Goal: Information Seeking & Learning: Learn about a topic

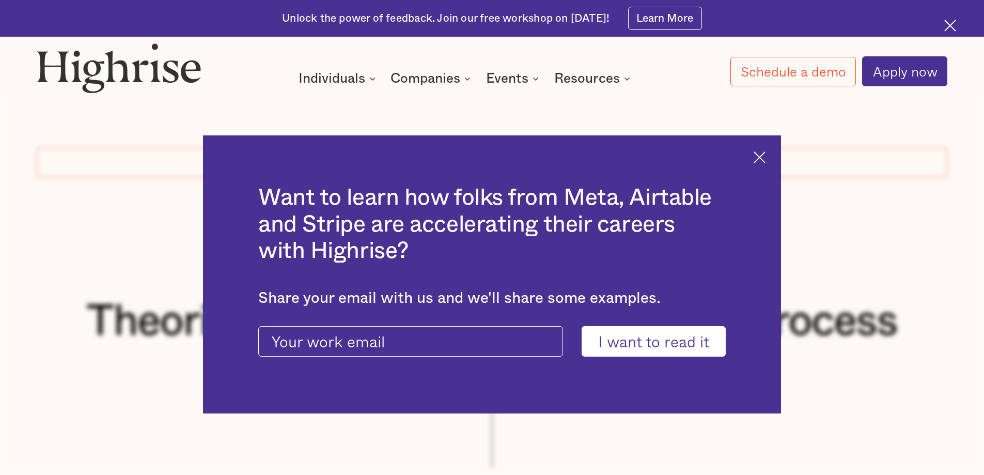
scroll to position [2617, 0]
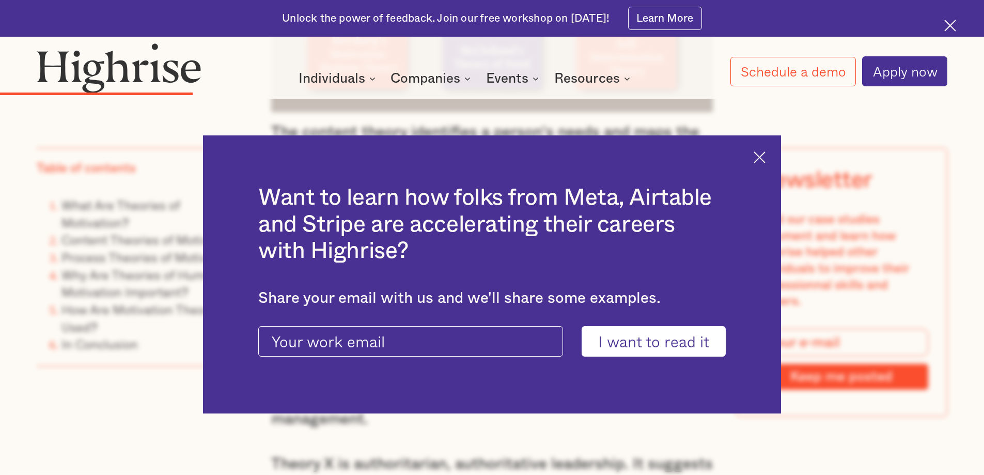
click at [766, 153] on img at bounding box center [760, 157] width 12 height 12
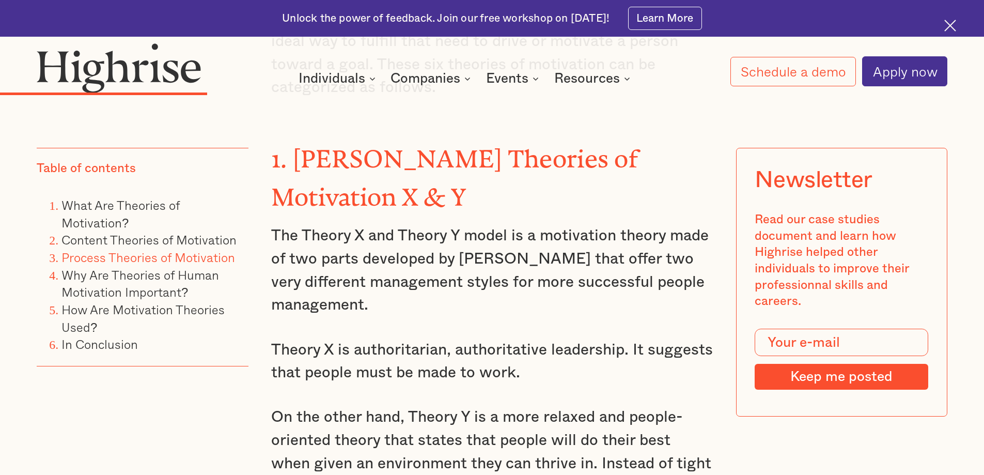
scroll to position [2720, 0]
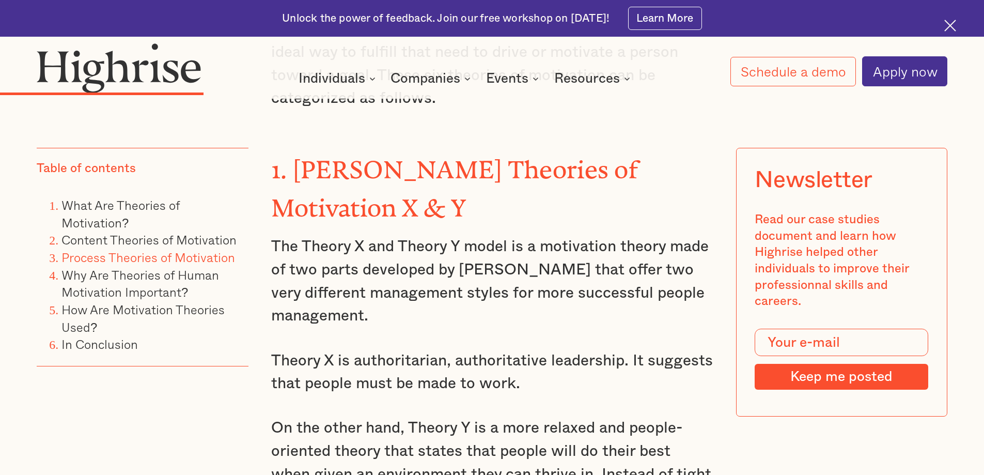
click at [315, 148] on h3 "1. [PERSON_NAME] Theories of Motivation X & Y" at bounding box center [492, 186] width 442 height 76
click at [303, 156] on strong "1. [PERSON_NAME] Theories of Motivation X & Y" at bounding box center [454, 183] width 367 height 54
click at [290, 156] on strong "1. [PERSON_NAME] Theories of Motivation X & Y" at bounding box center [454, 183] width 367 height 54
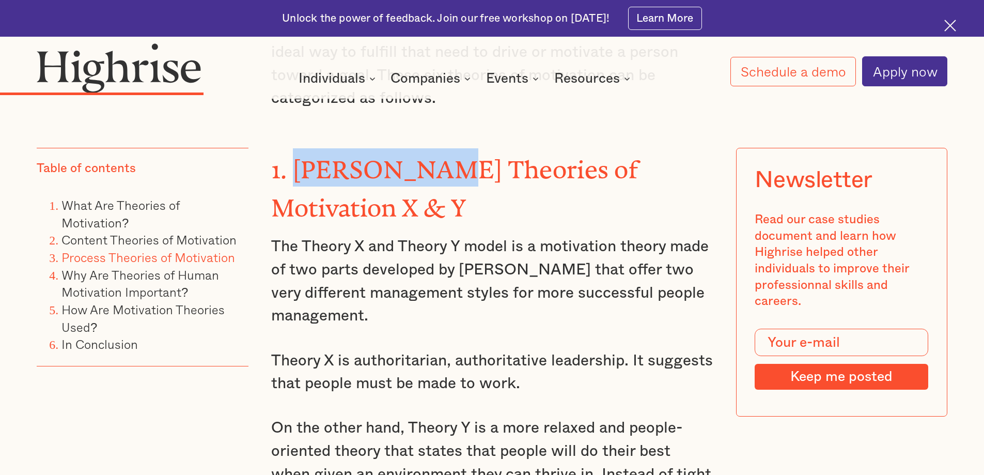
click at [290, 156] on strong "1. [PERSON_NAME] Theories of Motivation X & Y" at bounding box center [454, 183] width 367 height 54
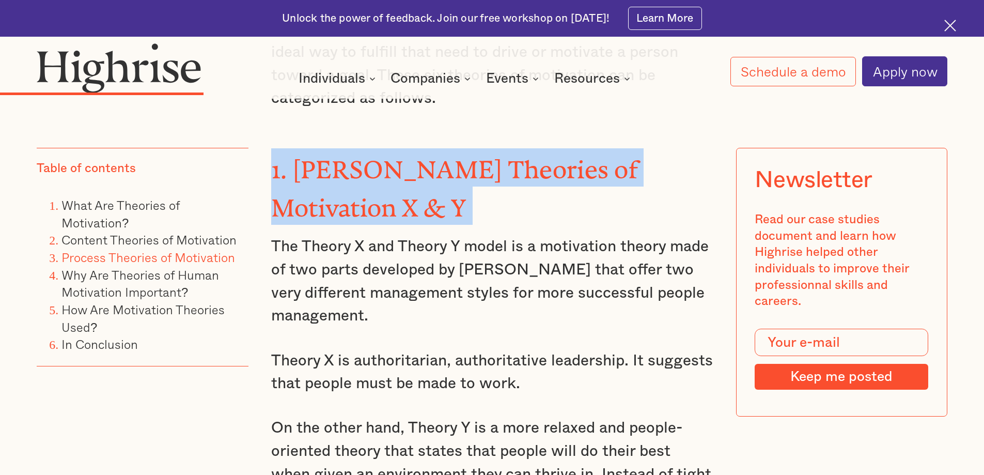
drag, startPoint x: 290, startPoint y: 146, endPoint x: 326, endPoint y: 173, distance: 43.9
click at [326, 173] on strong "1. [PERSON_NAME] Theories of Motivation X & Y" at bounding box center [454, 183] width 367 height 54
click at [304, 162] on strong "1. [PERSON_NAME] Theories of Motivation X & Y" at bounding box center [454, 183] width 367 height 54
drag, startPoint x: 299, startPoint y: 151, endPoint x: 335, endPoint y: 182, distance: 47.6
click at [335, 182] on strong "1. [PERSON_NAME] Theories of Motivation X & Y" at bounding box center [454, 183] width 367 height 54
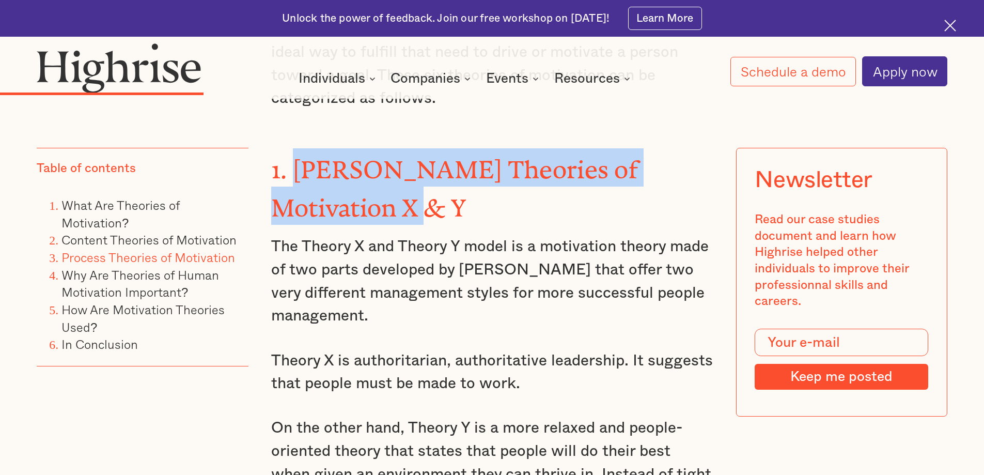
copy strong "[PERSON_NAME] Theories of Motivation X & Y"
